Goal: Information Seeking & Learning: Check status

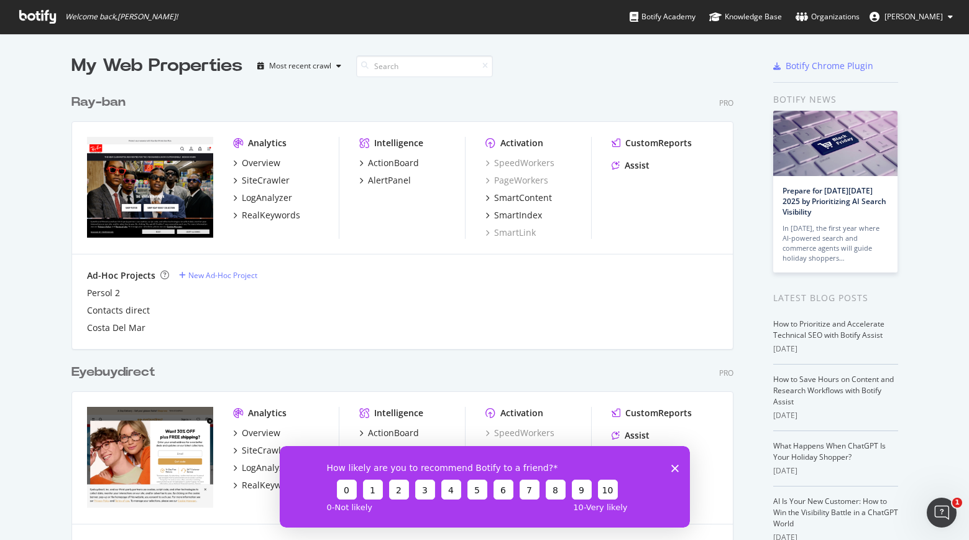
click at [673, 470] on icon "Close survey" at bounding box center [674, 467] width 7 height 7
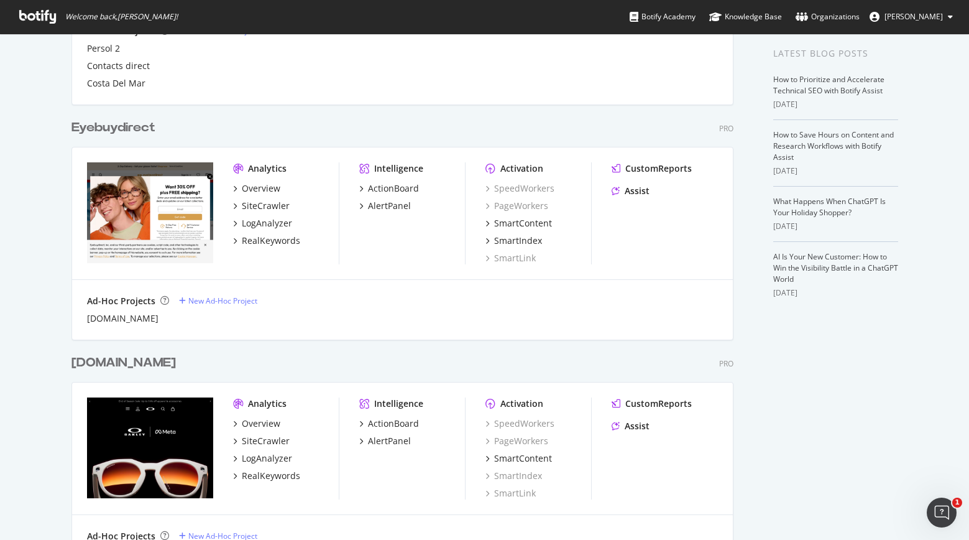
scroll to position [372, 0]
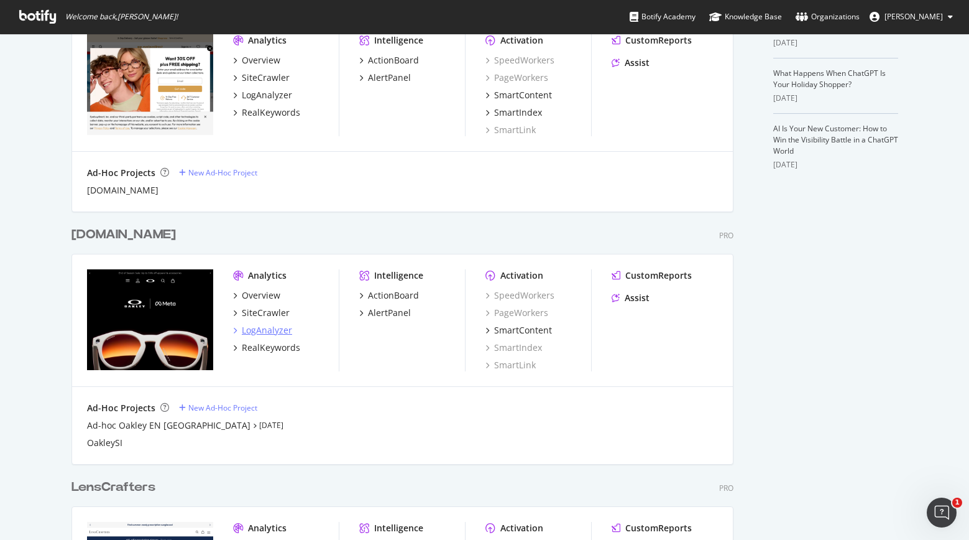
click at [277, 330] on div "LogAnalyzer" at bounding box center [267, 330] width 50 height 12
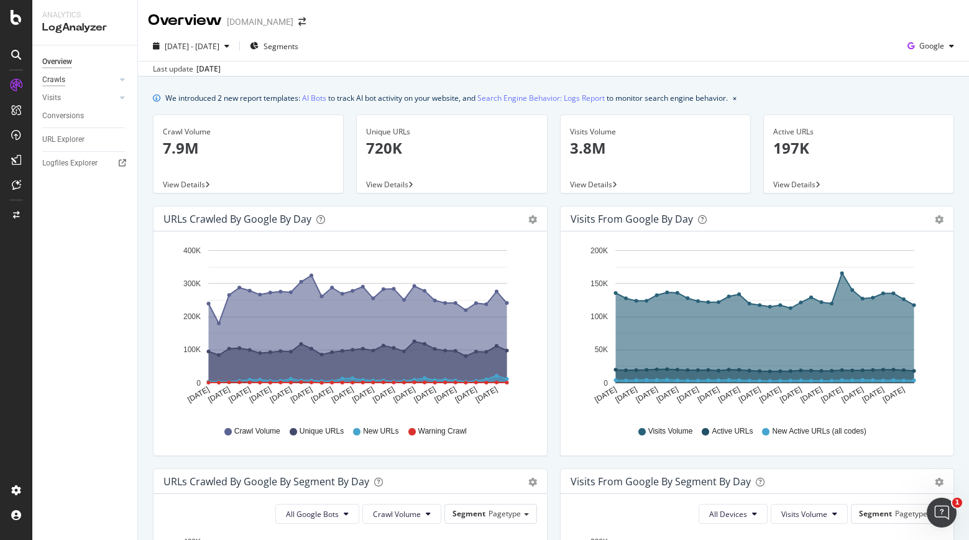
click at [63, 78] on div "Crawls" at bounding box center [53, 79] width 23 height 13
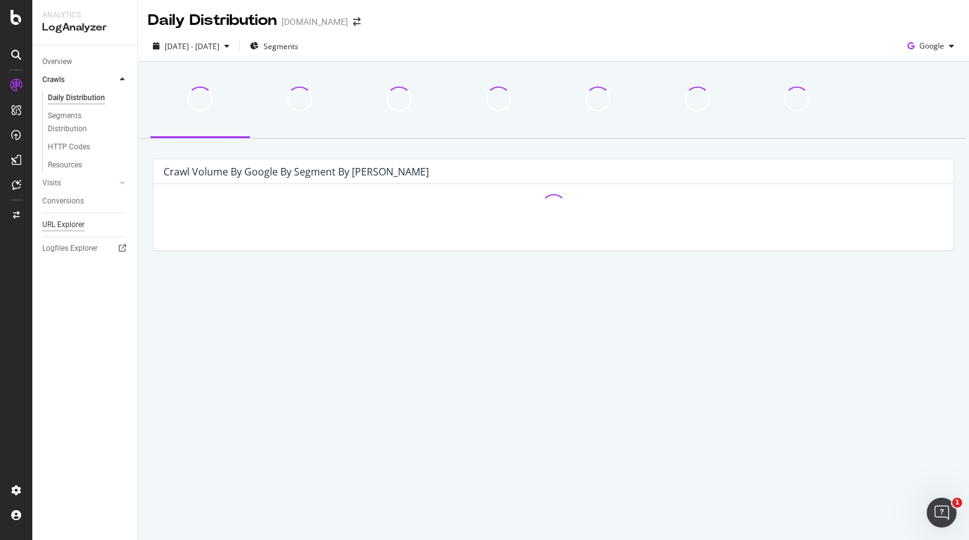
click at [69, 223] on div "URL Explorer" at bounding box center [63, 224] width 42 height 13
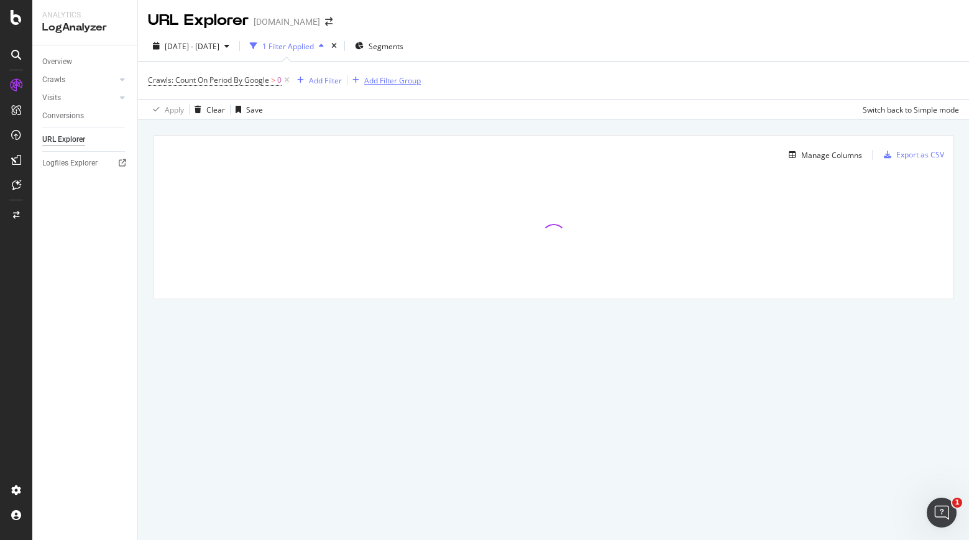
click at [409, 80] on div "Add Filter Group" at bounding box center [392, 80] width 57 height 11
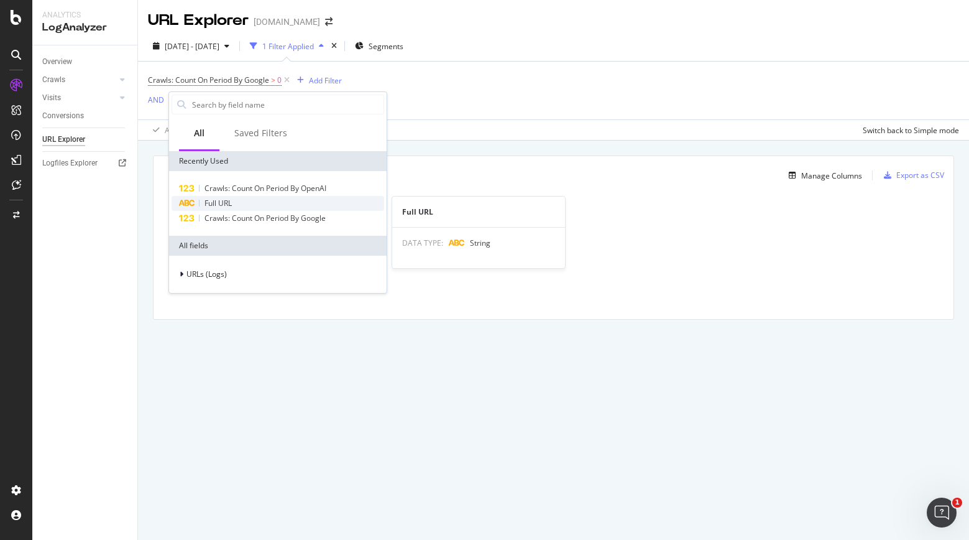
click at [228, 198] on span "Full URL" at bounding box center [218, 203] width 27 height 11
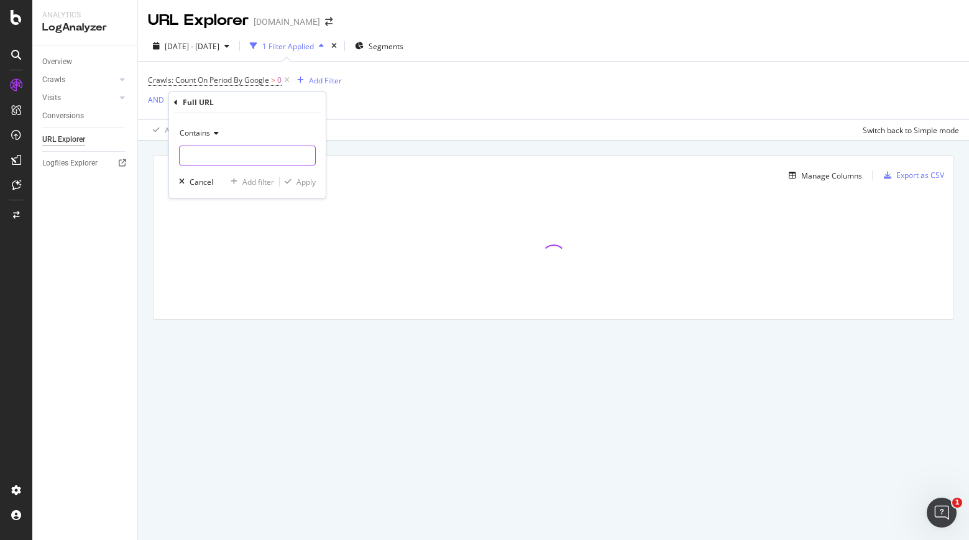
click at [229, 160] on input "text" at bounding box center [248, 156] width 136 height 20
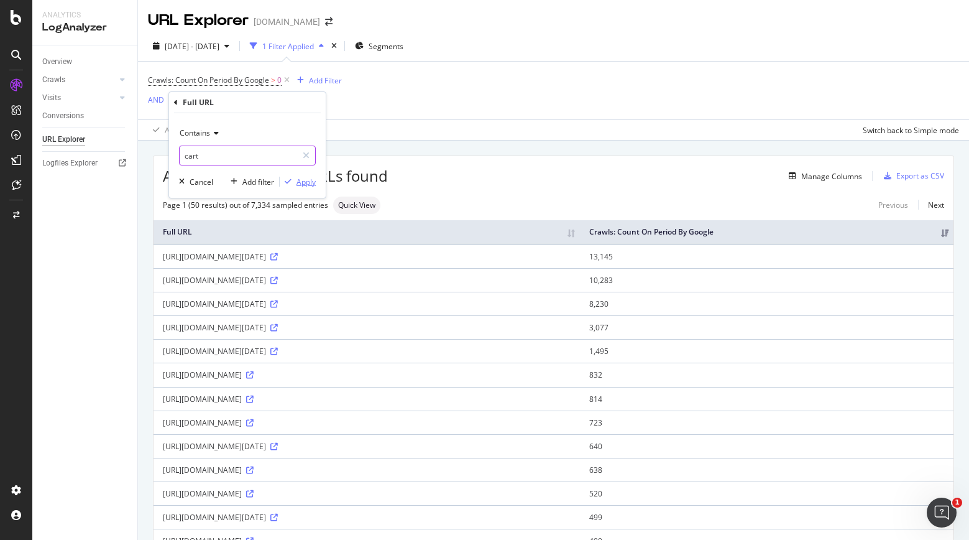
type input "cart"
click at [308, 177] on div "Apply" at bounding box center [306, 182] width 19 height 11
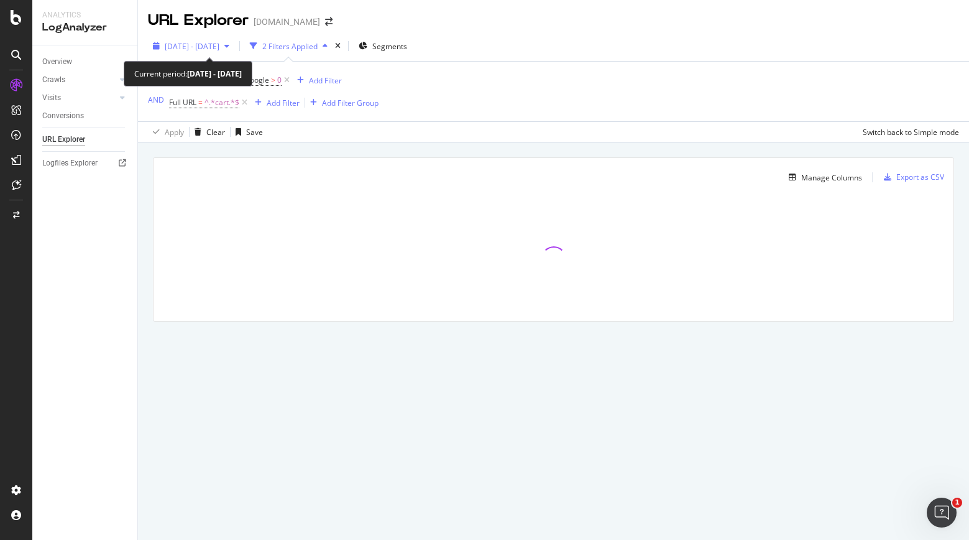
click at [220, 48] on span "[DATE] - [DATE]" at bounding box center [192, 46] width 55 height 11
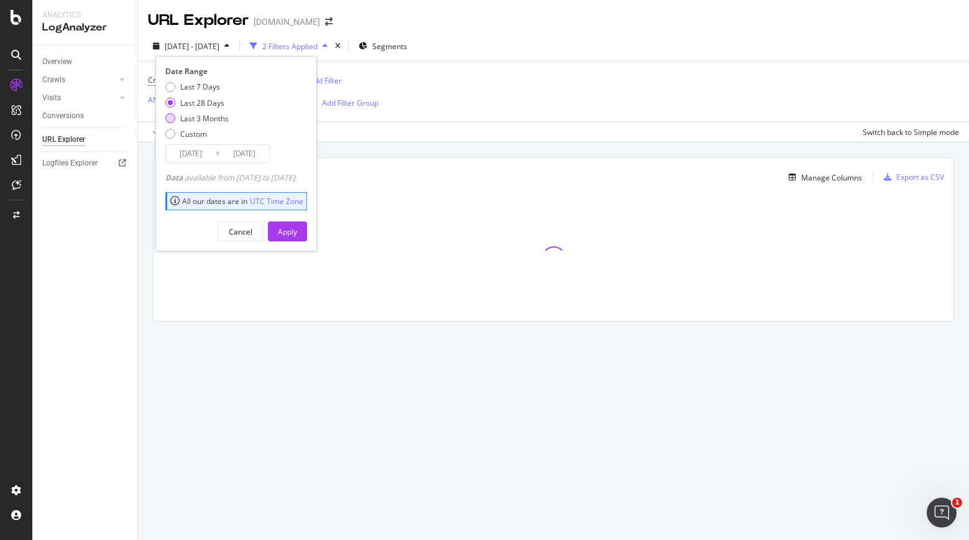
click at [218, 115] on div "Last 3 Months" at bounding box center [204, 118] width 49 height 11
type input "[DATE]"
click at [307, 233] on button "Apply" at bounding box center [287, 231] width 39 height 20
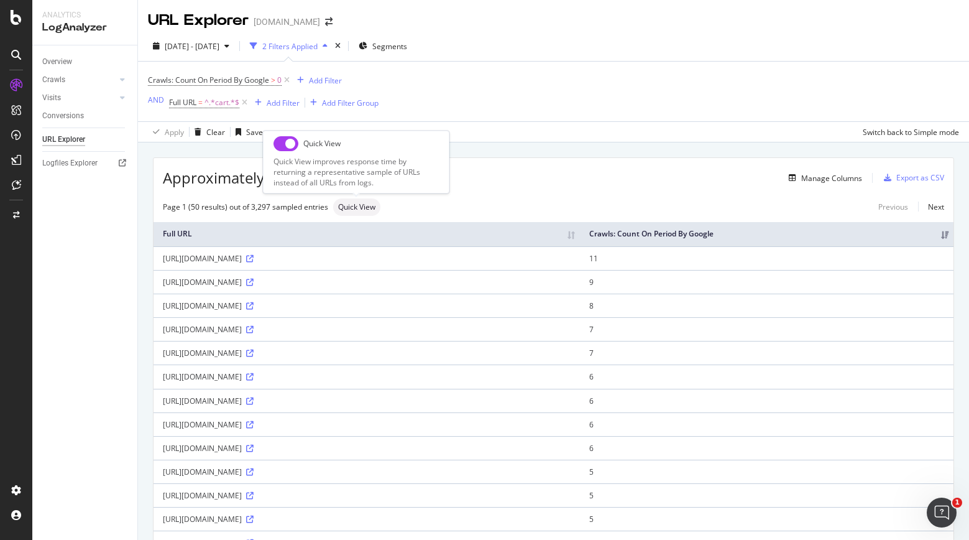
click at [286, 143] on input "checkbox" at bounding box center [286, 143] width 25 height 15
checkbox input "true"
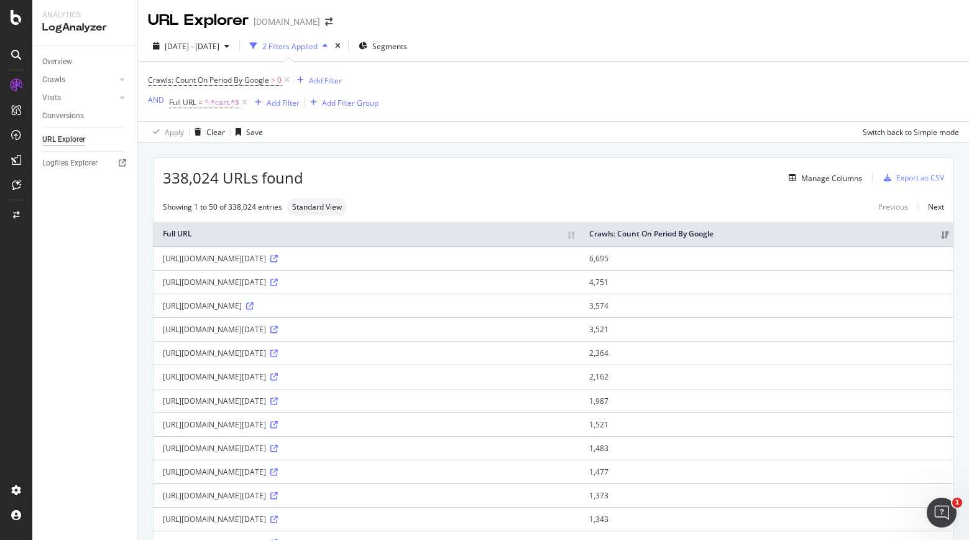
click at [285, 304] on div "[URL][DOMAIN_NAME]" at bounding box center [367, 305] width 408 height 11
copy div "[URL][DOMAIN_NAME]"
click at [57, 79] on div "Crawls" at bounding box center [53, 79] width 23 height 13
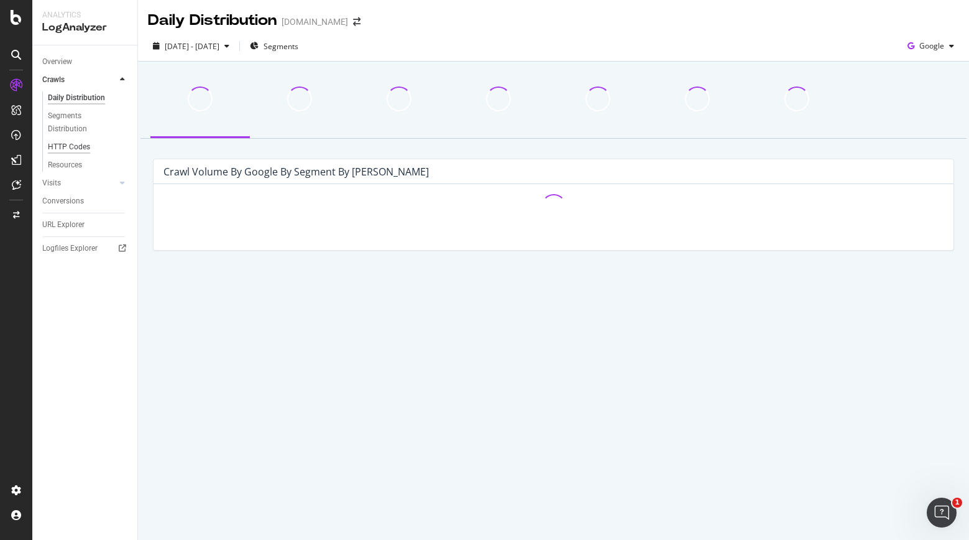
click at [78, 147] on div "HTTP Codes" at bounding box center [69, 147] width 42 height 13
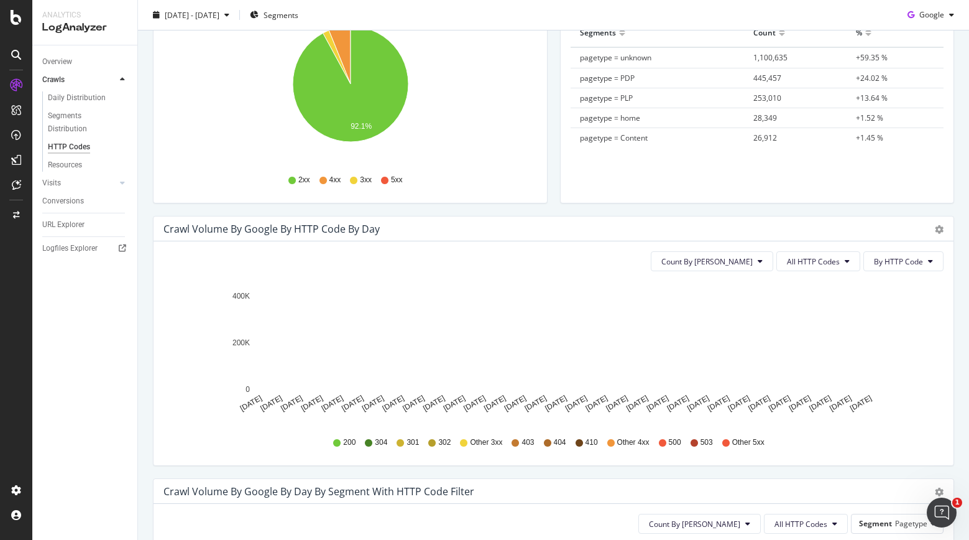
scroll to position [222, 0]
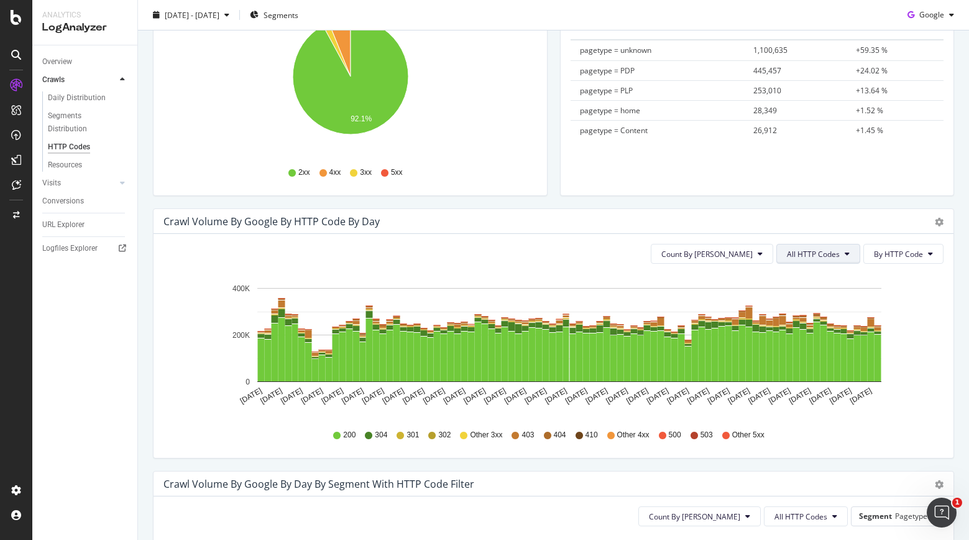
click at [813, 254] on span "All HTTP Codes" at bounding box center [813, 254] width 53 height 11
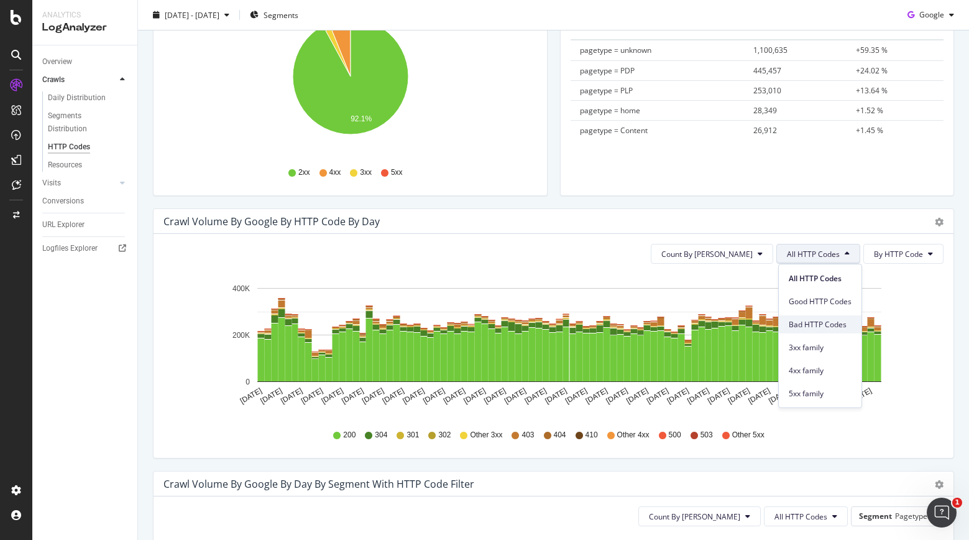
click at [828, 319] on span "Bad HTTP Codes" at bounding box center [820, 324] width 63 height 11
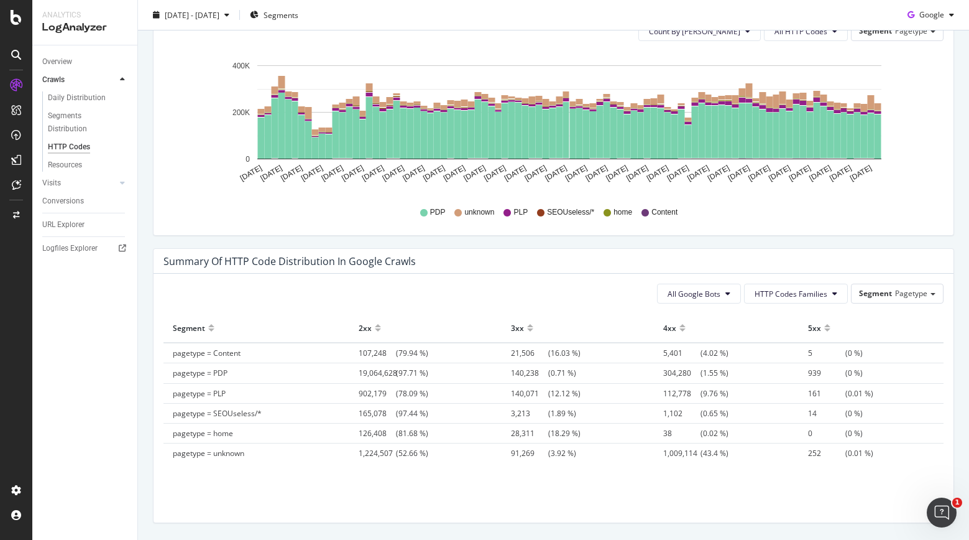
scroll to position [746, 0]
